Goal: Find specific page/section: Find specific page/section

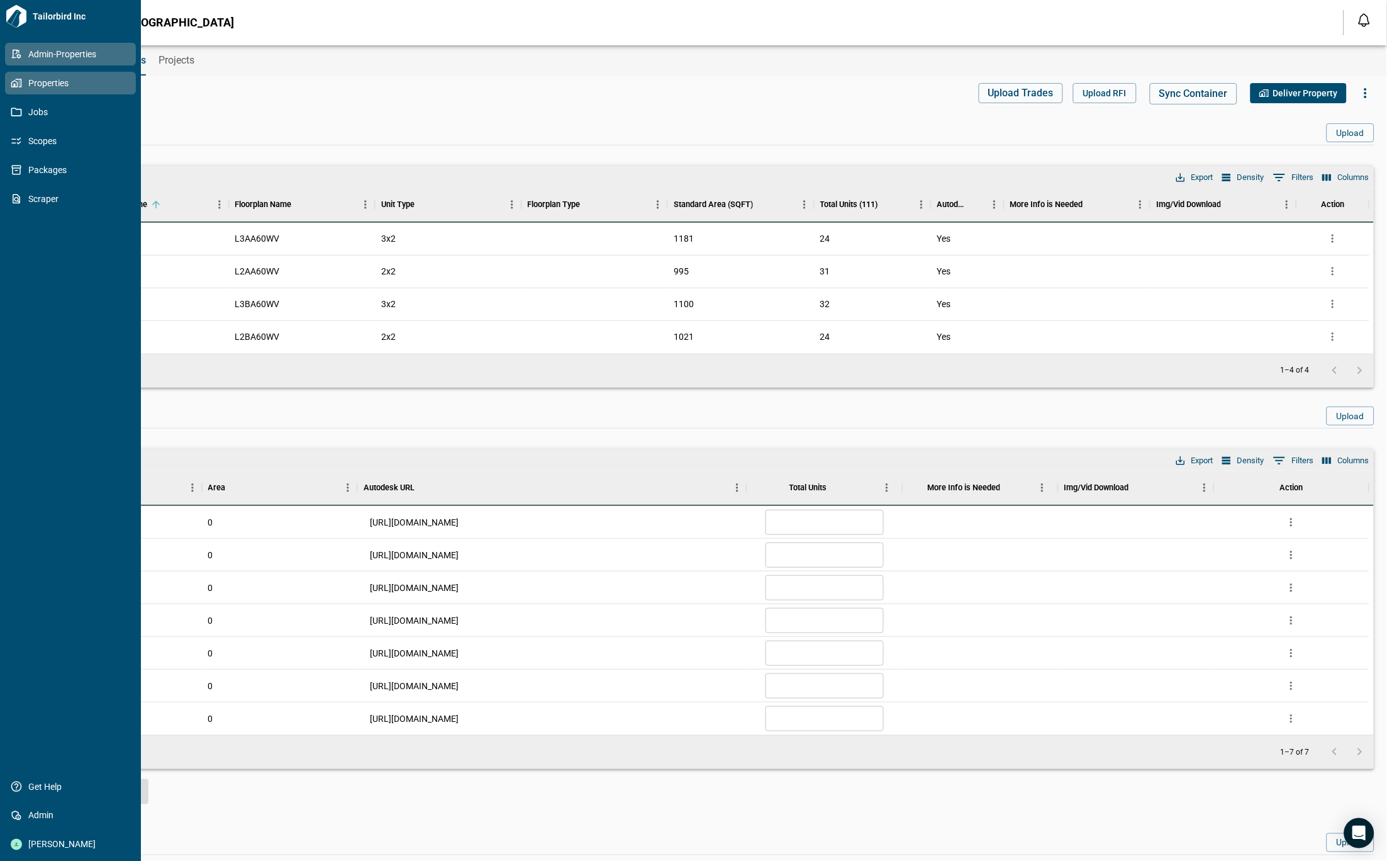
click at [12, 77] on icon at bounding box center [16, 82] width 11 height 11
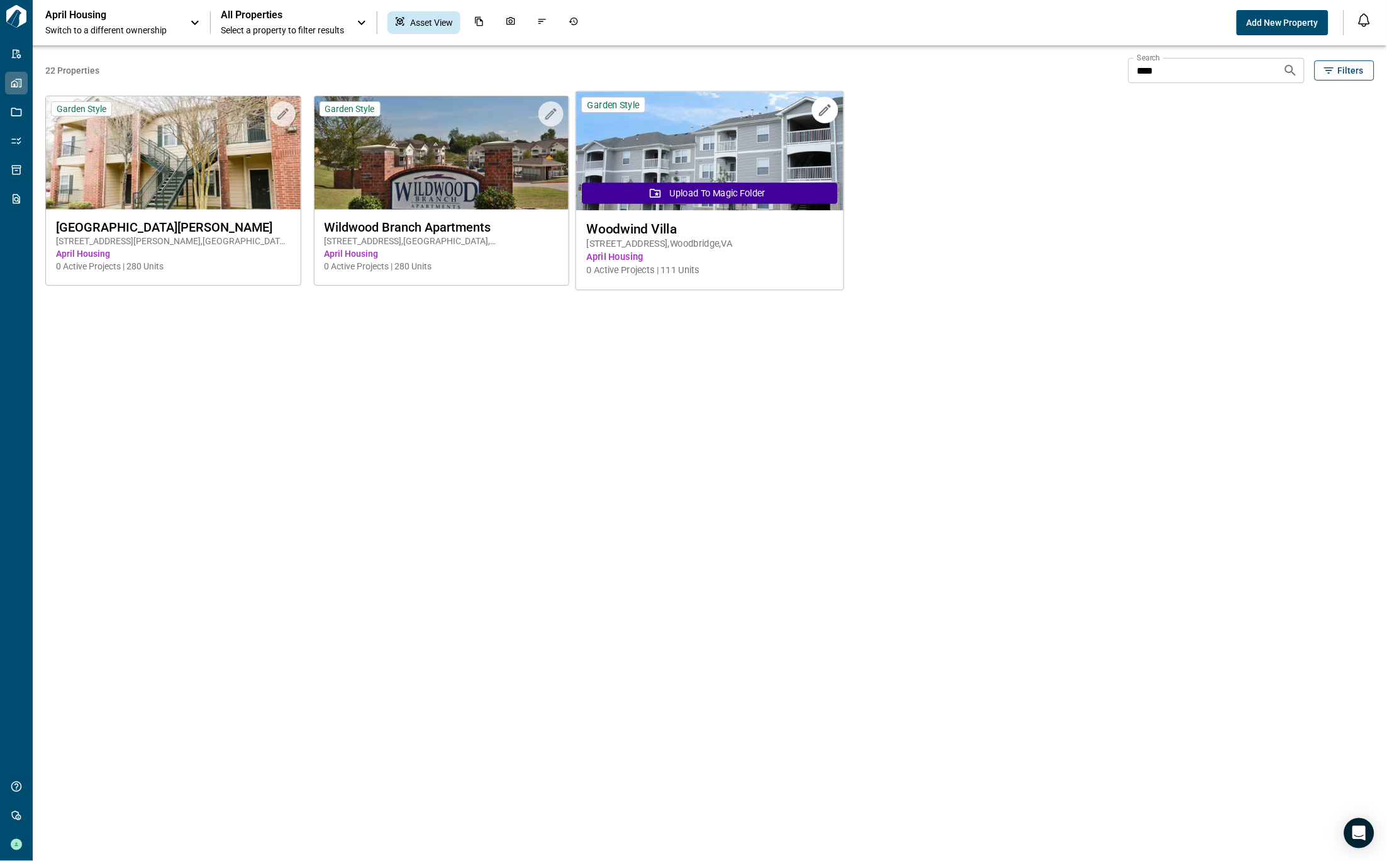
click at [683, 109] on img at bounding box center [709, 151] width 267 height 119
